Goal: Transaction & Acquisition: Purchase product/service

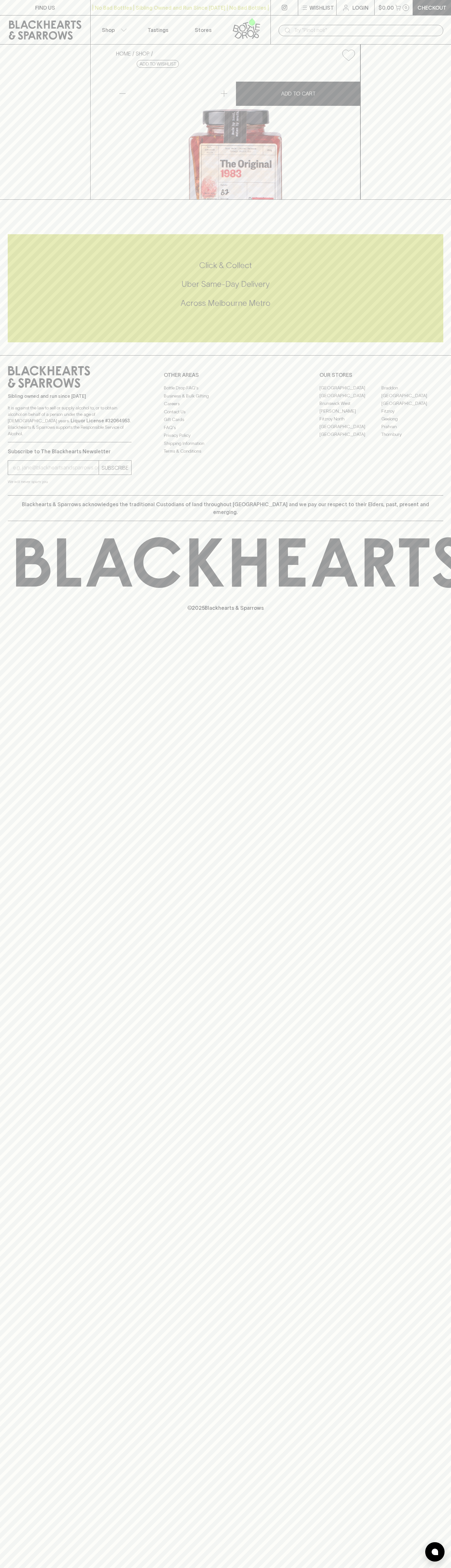
click at [358, 14] on link "Login" at bounding box center [355, 7] width 38 height 16
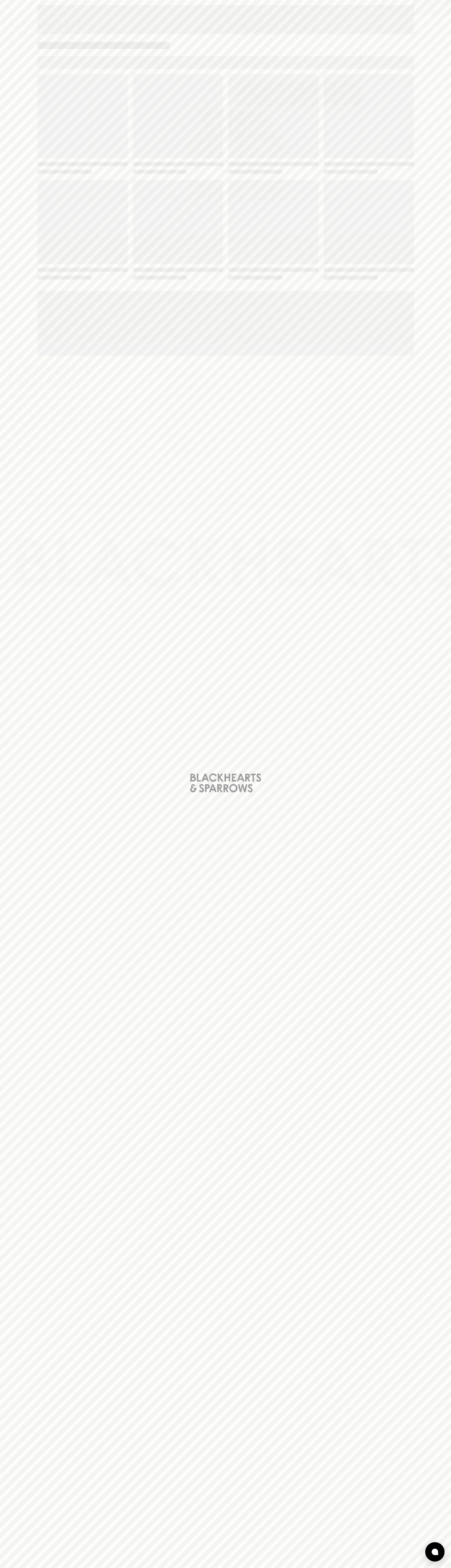
click at [423, 1155] on div "Loading" at bounding box center [225, 784] width 451 height 1568
click at [152, 1568] on html "FIND US | No Bad Bottles | Sibling Owned and Run Since [DATE] | No Bad Bottles …" at bounding box center [225, 784] width 451 height 1568
click at [6, 113] on div "Loading" at bounding box center [225, 784] width 451 height 1568
